Goal: Find specific page/section

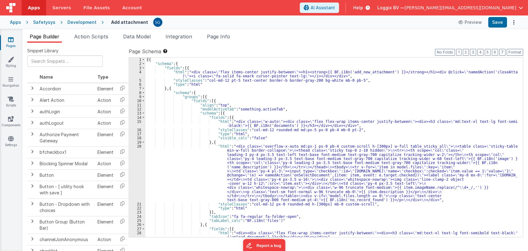
click at [12, 39] on icon at bounding box center [11, 40] width 6 height 6
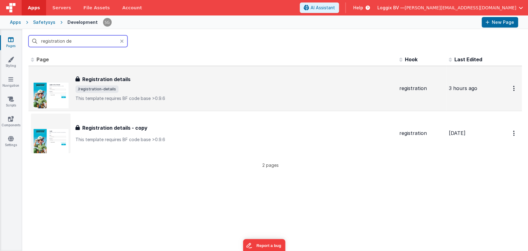
type input "registration de"
click at [164, 87] on span "/registration-details" at bounding box center [234, 88] width 319 height 7
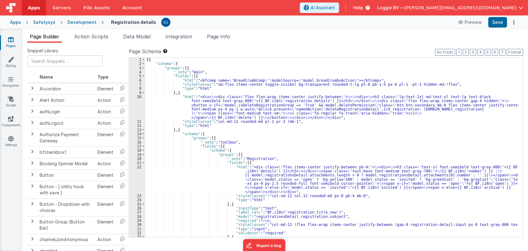
click at [290, 139] on div "[{ "schema" : { "groups" : [{ "_note" : "main" , "fields" : [{ "html" : "<bfcom…" at bounding box center [331, 152] width 372 height 188
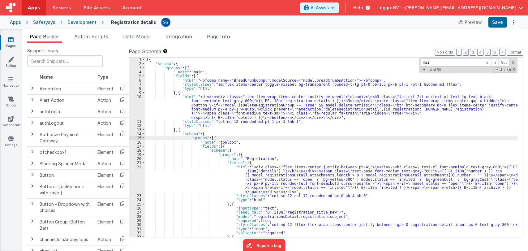
scroll to position [1416, 0]
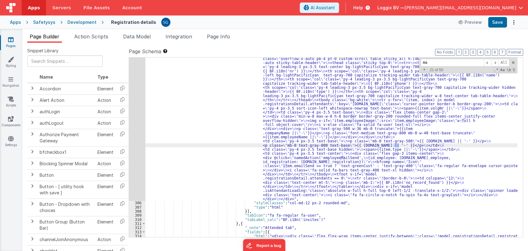
type input "m"
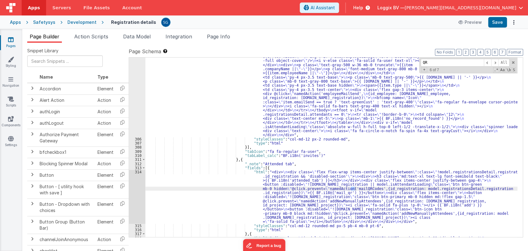
scroll to position [1478, 0]
type input "QR"
click at [490, 65] on span at bounding box center [487, 63] width 7 height 8
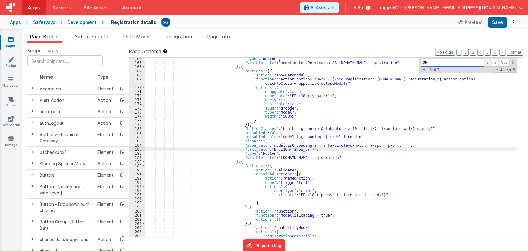
click at [490, 65] on span at bounding box center [487, 63] width 7 height 8
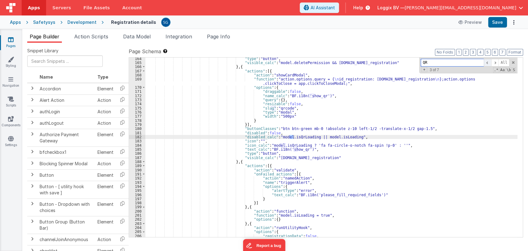
click at [490, 65] on span at bounding box center [487, 63] width 7 height 8
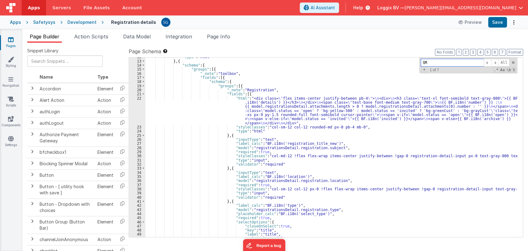
scroll to position [0, 0]
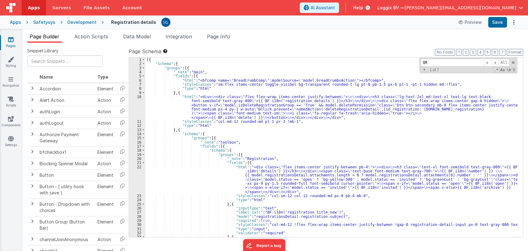
click at [272, 141] on div "[{ "schema" : { "groups" : [{ "_note" : "main" , "fields" : [{ "html" : "<bfcom…" at bounding box center [331, 152] width 372 height 188
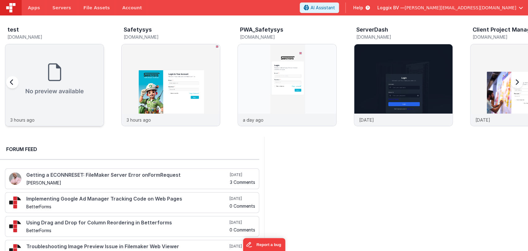
click at [72, 66] on img at bounding box center [54, 78] width 98 height 69
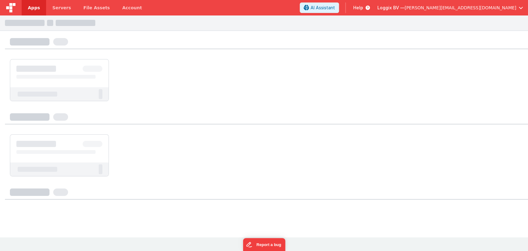
click at [28, 8] on span "Apps" at bounding box center [34, 8] width 12 height 6
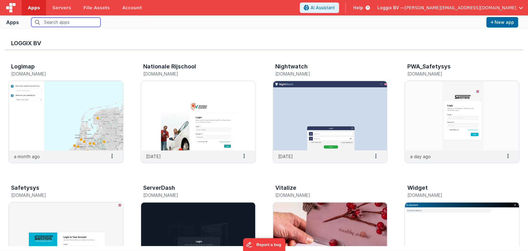
scroll to position [119, 0]
click at [415, 105] on img at bounding box center [462, 115] width 114 height 69
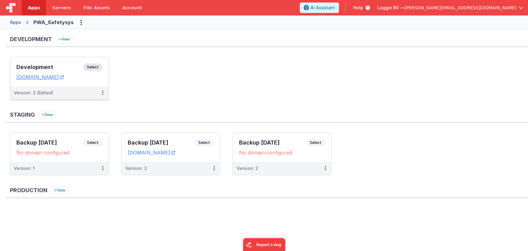
click at [50, 65] on h3 "Development" at bounding box center [49, 67] width 67 height 6
